Goal: Find specific page/section: Find specific page/section

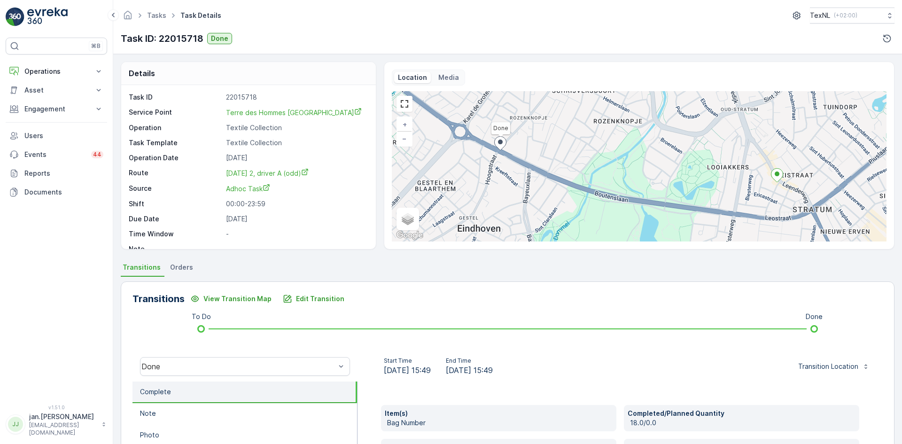
scroll to position [47, 0]
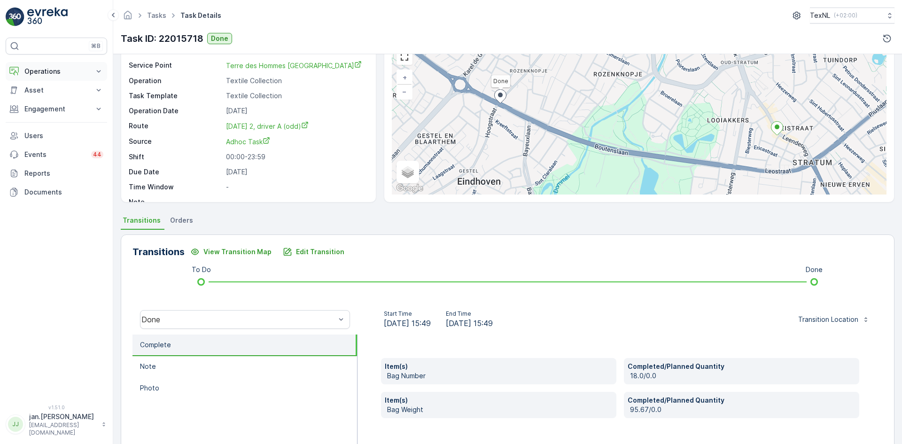
click at [55, 71] on p "Operations" at bounding box center [56, 71] width 64 height 9
click at [48, 111] on p "Routes & Tasks" at bounding box center [48, 113] width 48 height 9
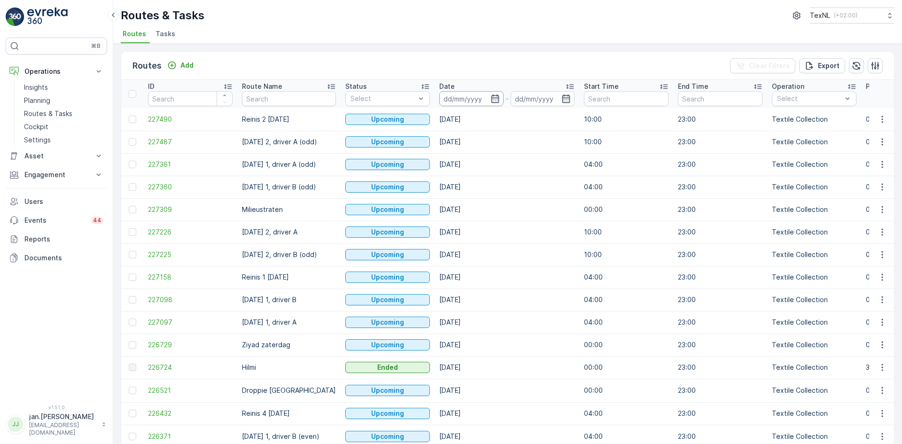
click at [455, 95] on input at bounding box center [471, 98] width 64 height 15
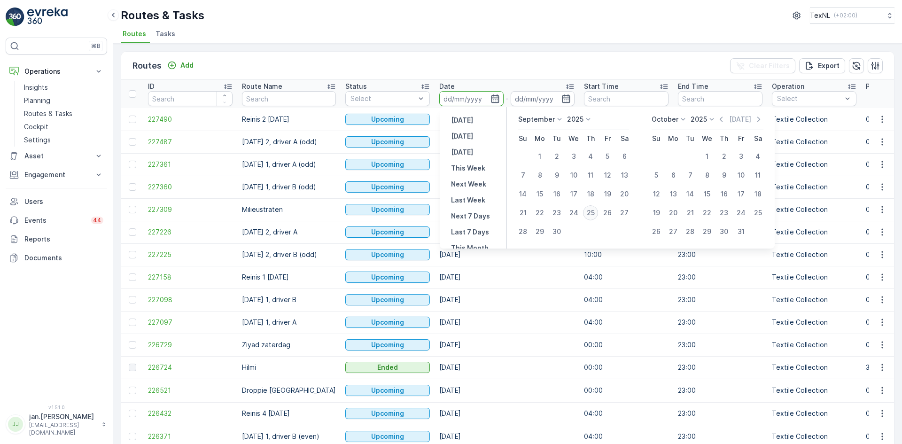
click at [591, 208] on div "25" at bounding box center [590, 212] width 15 height 15
type input "[DATE]"
click at [591, 208] on div "25" at bounding box center [590, 212] width 15 height 15
type input "[DATE]"
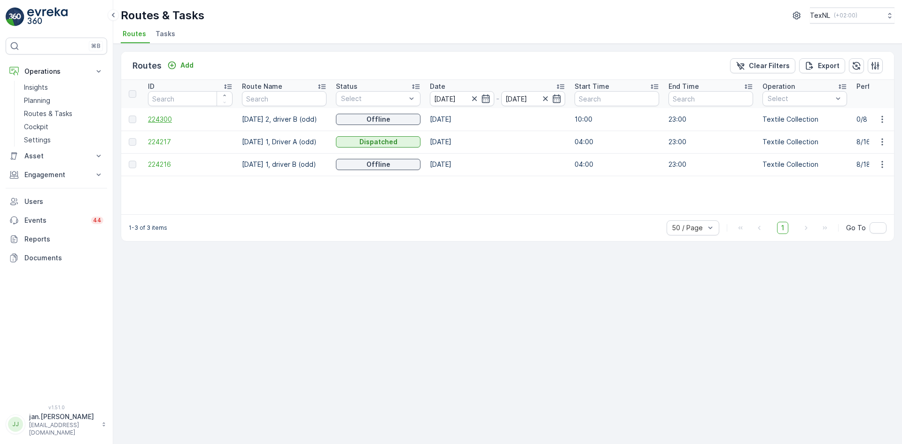
click at [154, 119] on span "224300" at bounding box center [190, 119] width 85 height 9
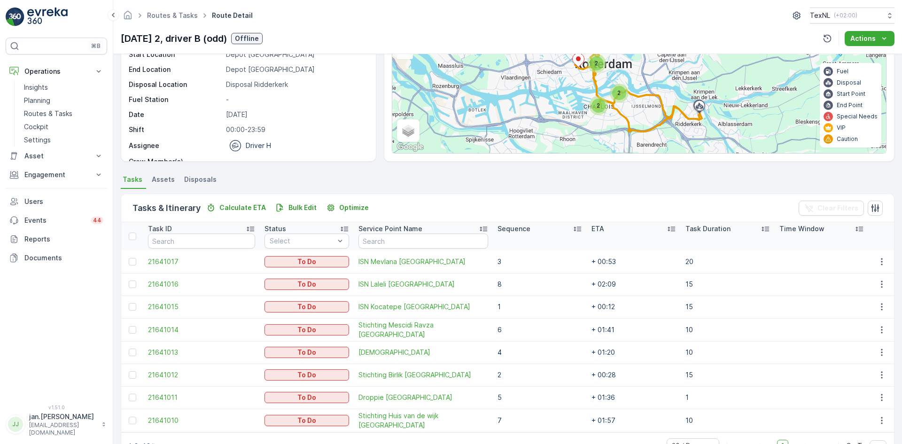
scroll to position [115, 0]
